Goal: Information Seeking & Learning: Compare options

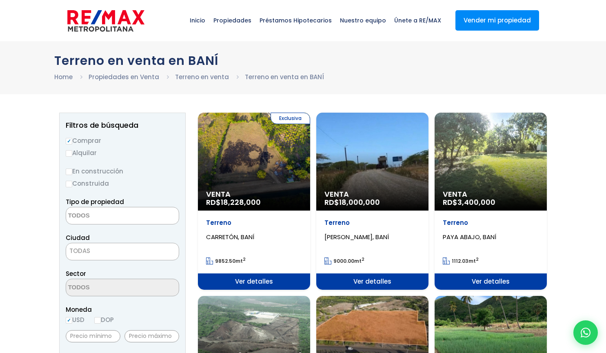
select select
click at [302, 202] on p "Venta RD$ 18,000,000" at bounding box center [254, 198] width 96 height 16
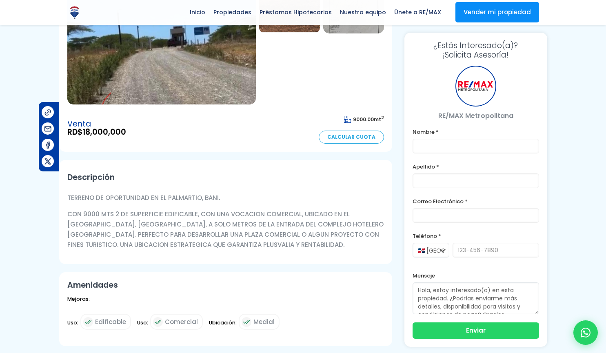
scroll to position [41, 0]
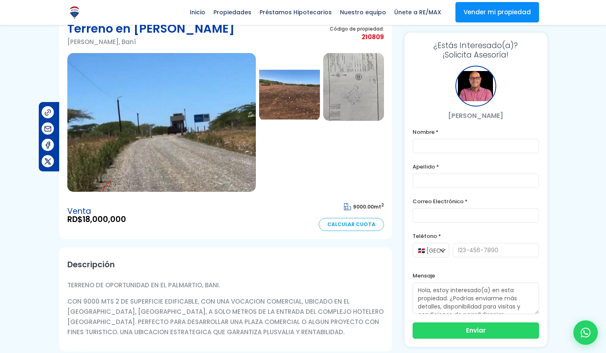
click at [304, 93] on img at bounding box center [289, 87] width 61 height 68
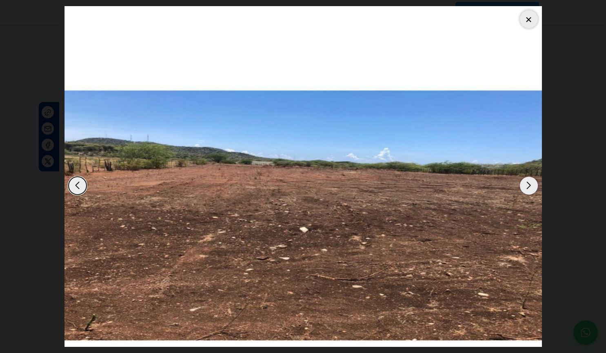
click at [534, 185] on div "Next slide" at bounding box center [529, 186] width 18 height 18
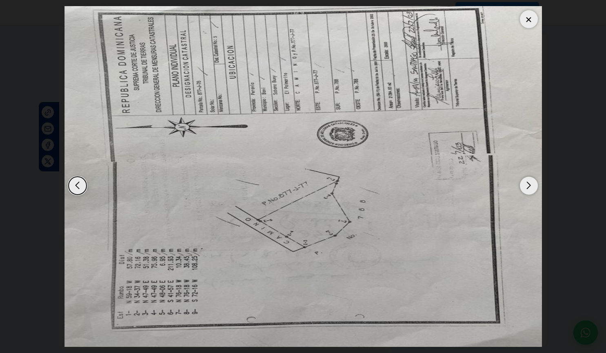
click at [534, 185] on div "Next slide" at bounding box center [529, 186] width 18 height 18
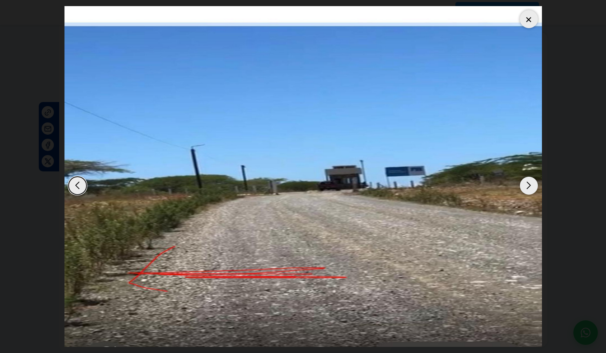
click at [527, 18] on div at bounding box center [529, 19] width 18 height 18
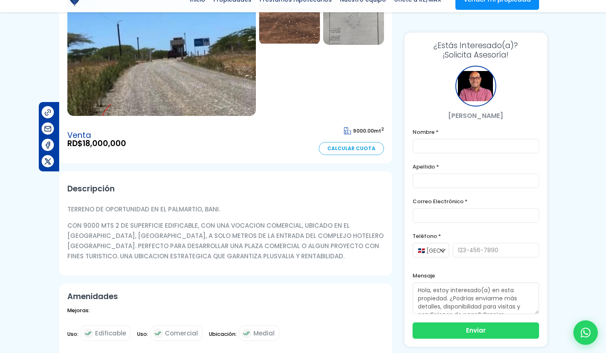
scroll to position [122, 0]
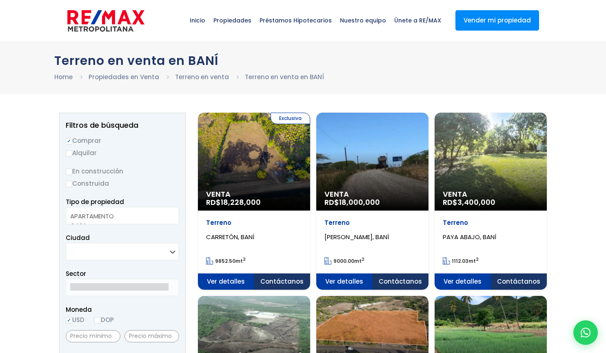
select select
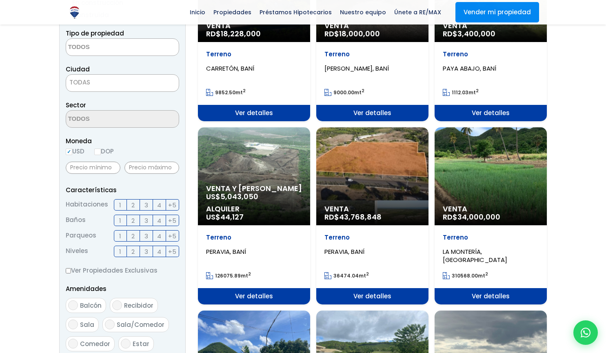
scroll to position [204, 0]
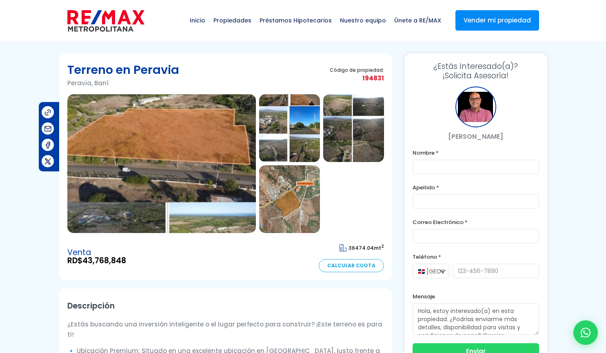
click at [216, 156] on img at bounding box center [161, 163] width 189 height 139
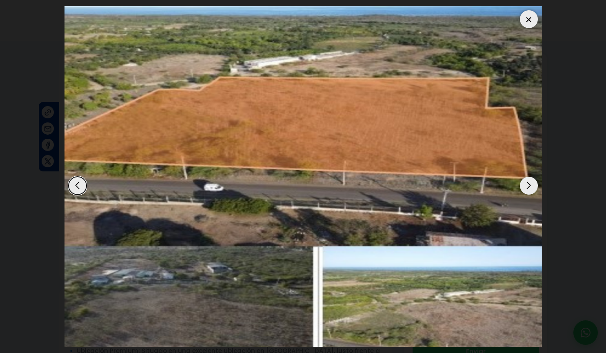
click at [529, 189] on div "Next slide" at bounding box center [529, 186] width 18 height 18
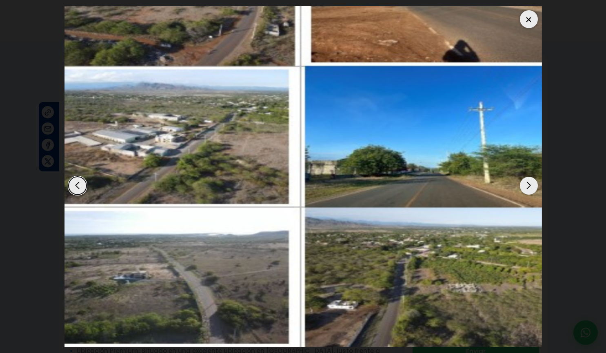
click at [528, 189] on div "Next slide" at bounding box center [529, 186] width 18 height 18
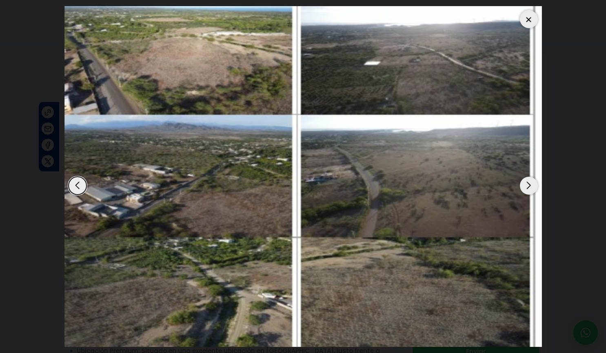
click at [528, 189] on div "Next slide" at bounding box center [529, 186] width 18 height 18
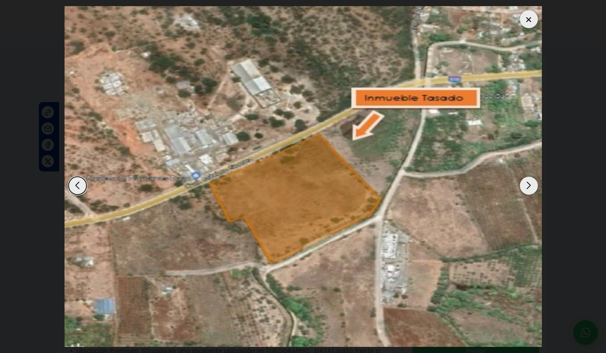
click at [527, 186] on div "Next slide" at bounding box center [529, 186] width 18 height 18
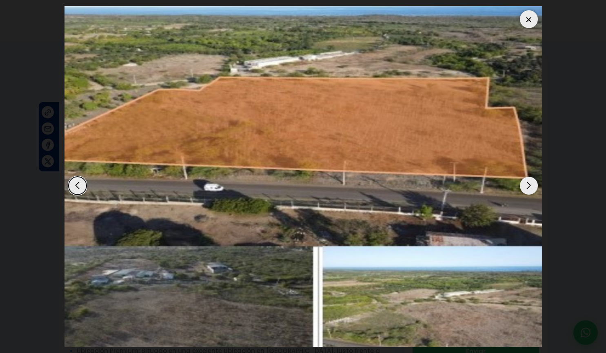
click at [548, 161] on dialog at bounding box center [303, 176] width 490 height 353
click at [528, 18] on div at bounding box center [529, 19] width 18 height 18
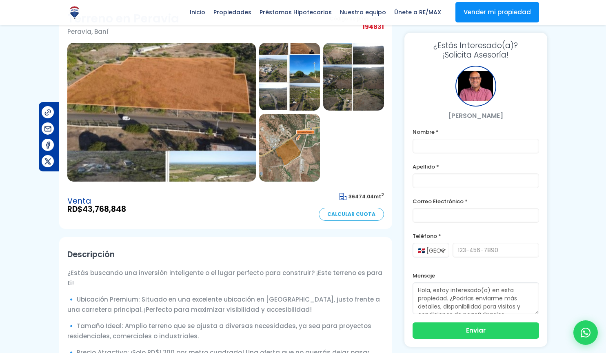
scroll to position [50, 0]
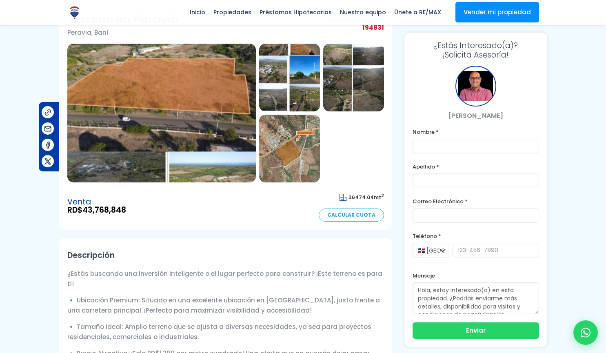
click at [203, 175] on img at bounding box center [161, 113] width 189 height 139
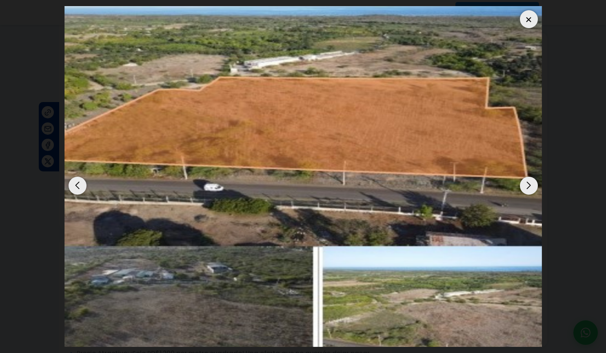
click at [548, 121] on dialog at bounding box center [303, 176] width 490 height 353
click at [548, 106] on dialog at bounding box center [303, 176] width 490 height 353
click at [529, 25] on div at bounding box center [529, 19] width 18 height 18
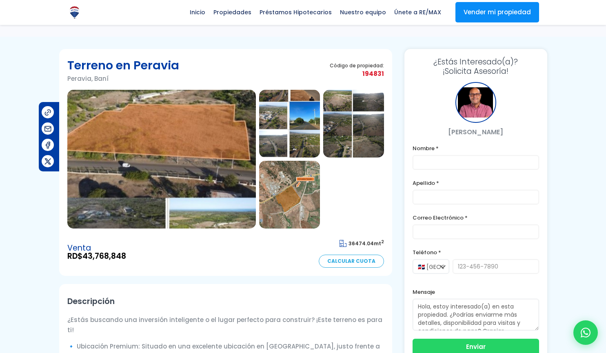
scroll to position [0, 0]
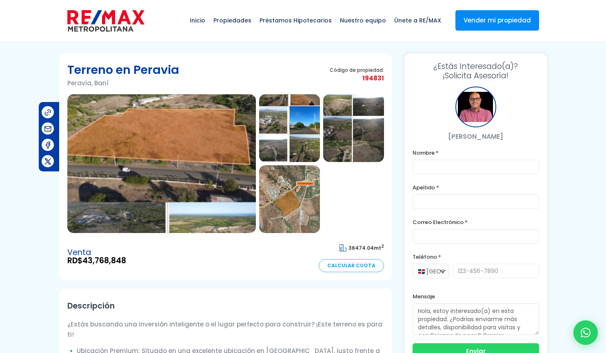
click at [293, 136] on img at bounding box center [289, 128] width 61 height 68
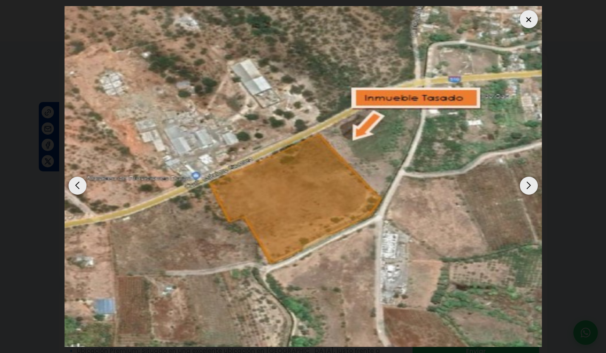
click at [530, 181] on div "Next slide" at bounding box center [529, 186] width 18 height 18
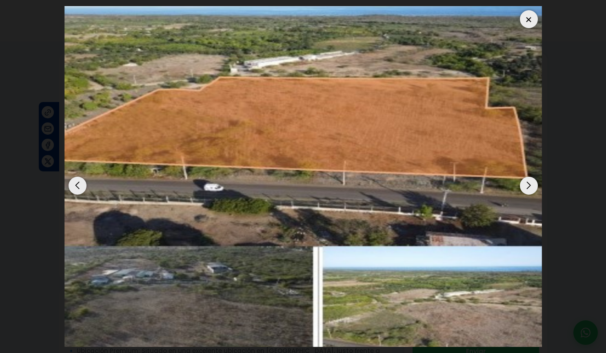
click at [534, 187] on div "Next slide" at bounding box center [529, 186] width 18 height 18
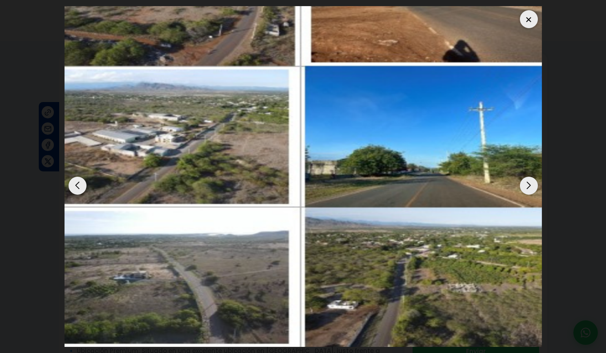
click at [534, 185] on div "Next slide" at bounding box center [529, 186] width 18 height 18
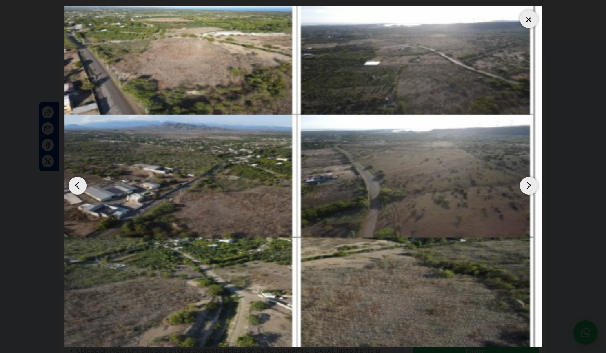
click at [533, 188] on div "Next slide" at bounding box center [529, 186] width 18 height 18
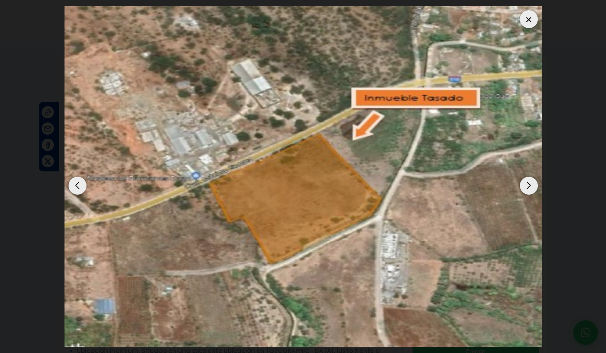
click at [524, 20] on div at bounding box center [529, 19] width 18 height 18
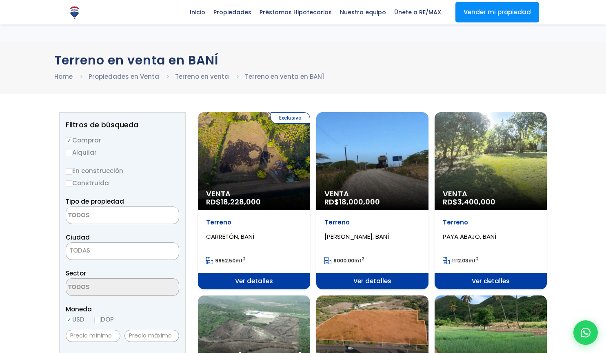
select select
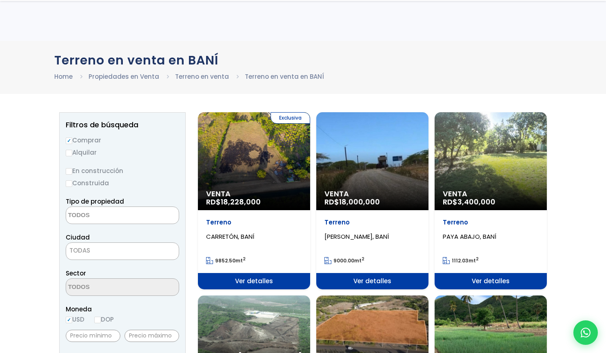
scroll to position [204, 0]
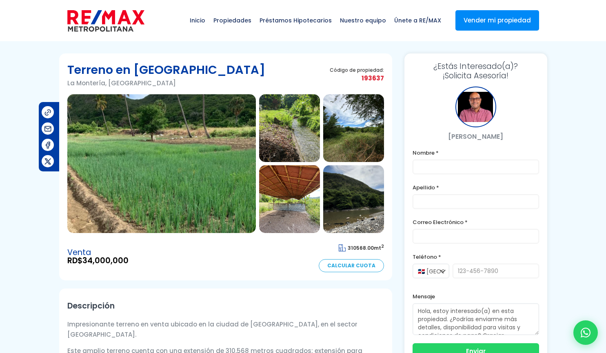
click at [193, 198] on img at bounding box center [161, 163] width 189 height 139
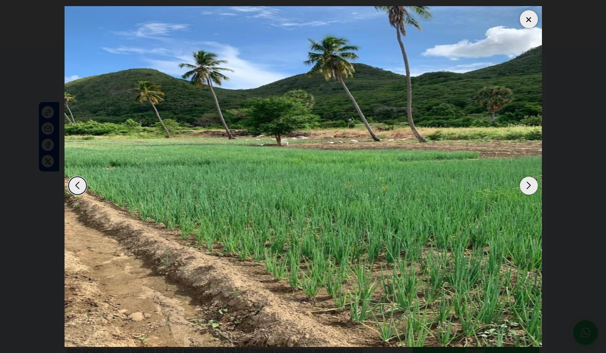
click at [523, 187] on div "Next slide" at bounding box center [529, 186] width 18 height 18
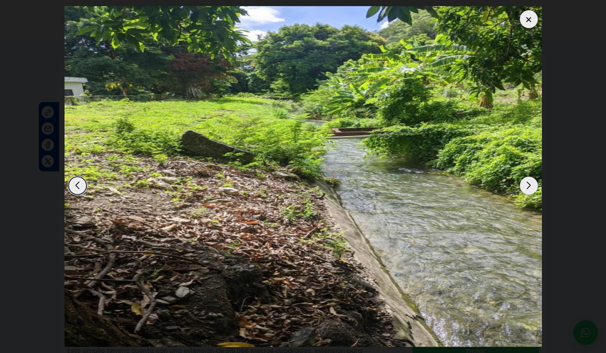
click at [525, 184] on div "Next slide" at bounding box center [529, 186] width 18 height 18
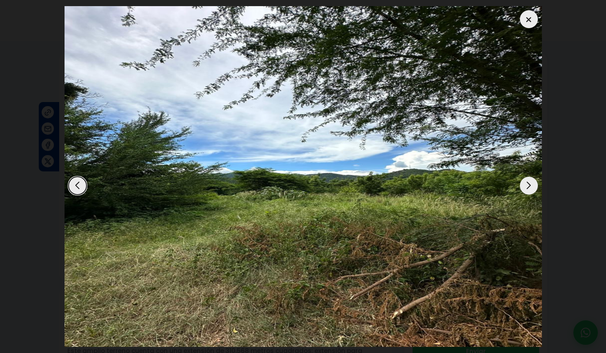
click at [525, 184] on div "Next slide" at bounding box center [529, 186] width 18 height 18
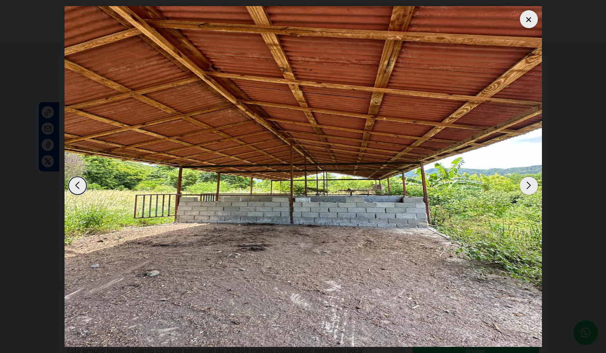
click at [525, 185] on div "Next slide" at bounding box center [529, 186] width 18 height 18
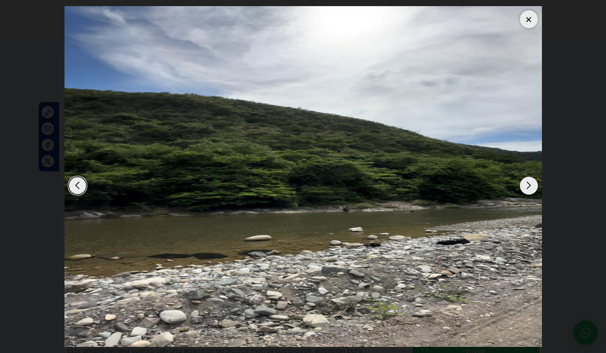
click at [525, 185] on div "Next slide" at bounding box center [529, 186] width 18 height 18
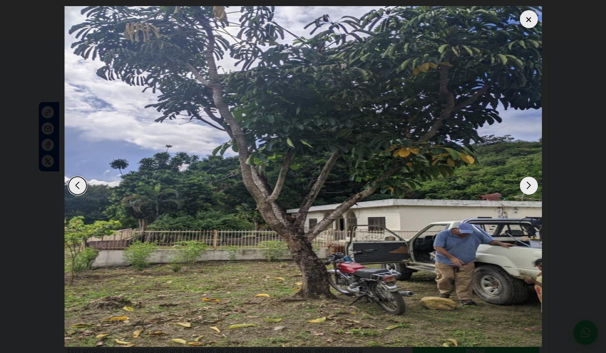
click at [525, 185] on div "Next slide" at bounding box center [529, 186] width 18 height 18
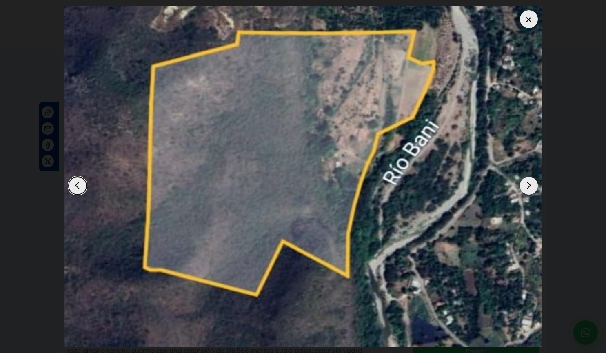
click at [525, 185] on div "Next slide" at bounding box center [529, 186] width 18 height 18
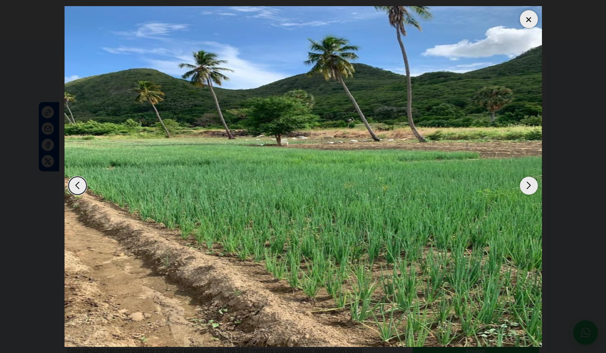
click at [548, 158] on dialog at bounding box center [303, 176] width 490 height 353
click at [535, 21] on div at bounding box center [529, 19] width 18 height 18
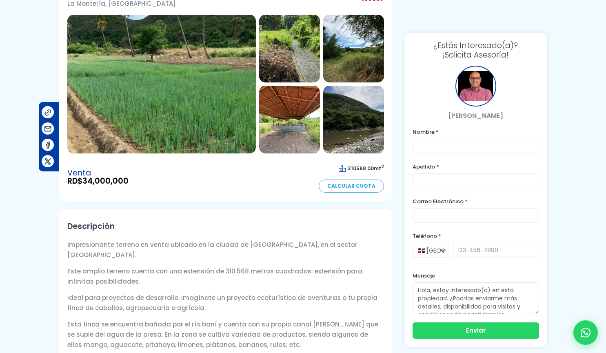
scroll to position [163, 0]
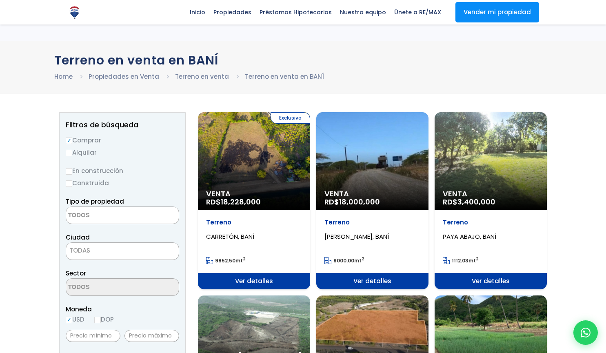
select select
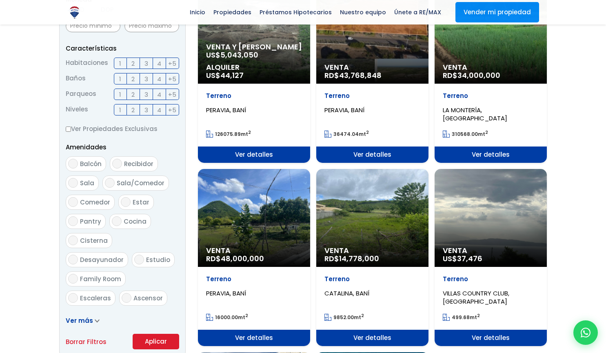
scroll to position [163, 0]
